Goal: Information Seeking & Learning: Learn about a topic

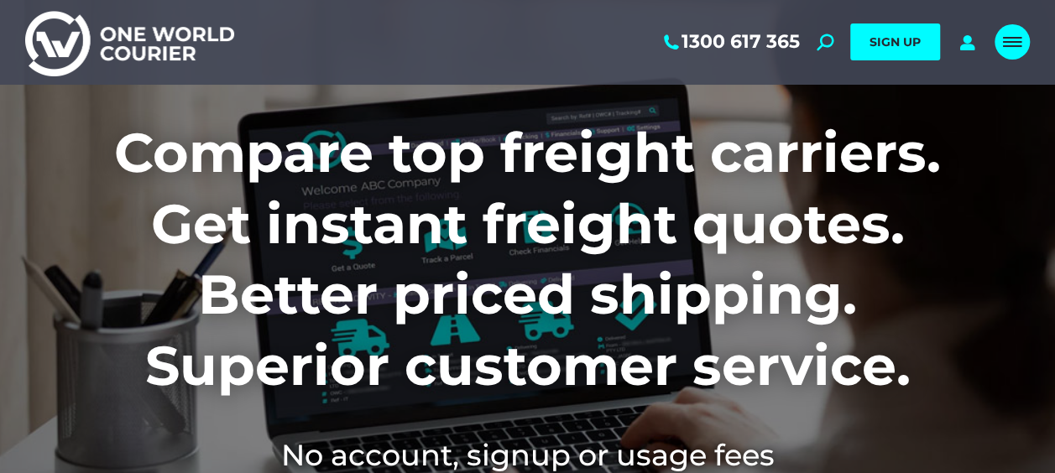
click at [1015, 41] on span "Mobile menu icon" at bounding box center [1012, 42] width 18 height 2
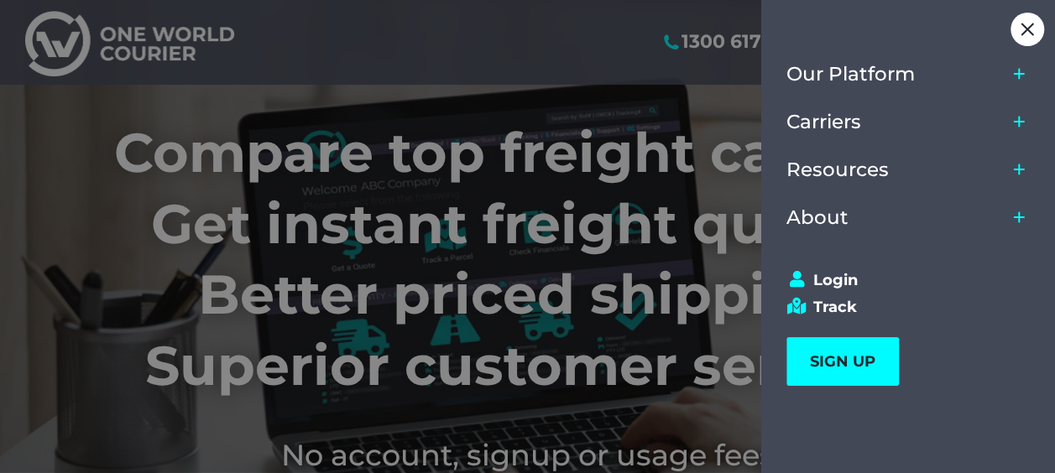
click at [1012, 119] on icon "Main Menu" at bounding box center [1018, 121] width 13 height 13
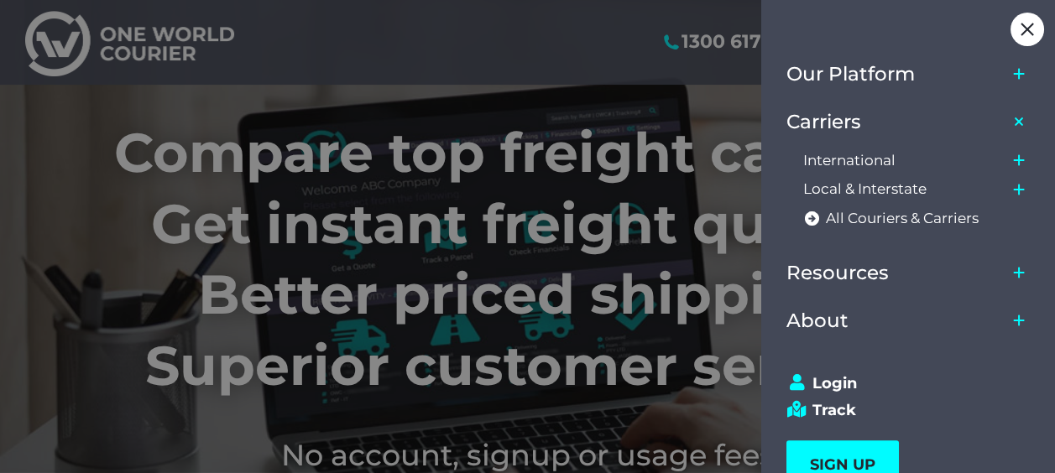
click at [1015, 76] on icon "Main Menu" at bounding box center [1018, 73] width 13 height 13
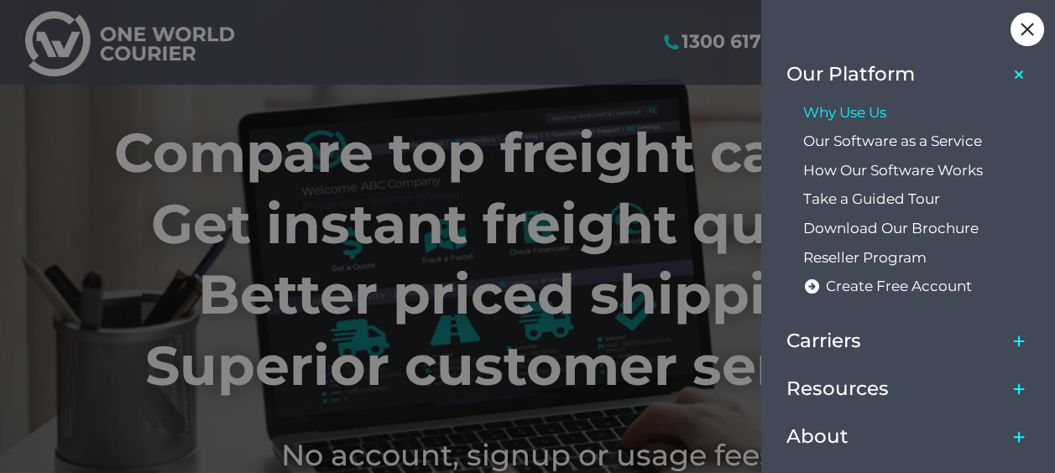
click at [874, 111] on span "Why Use Us" at bounding box center [844, 113] width 83 height 18
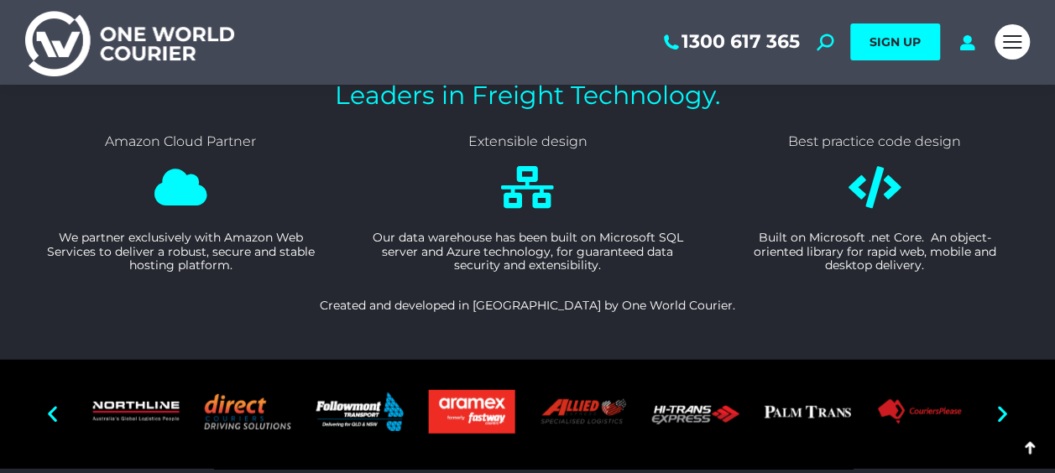
scroll to position [2143, 0]
